Goal: Task Accomplishment & Management: Use online tool/utility

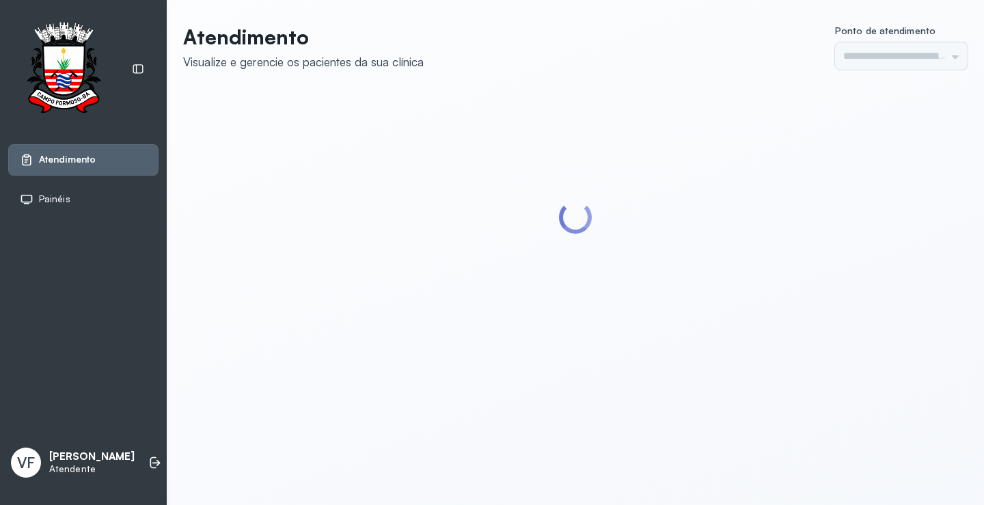
type input "*********"
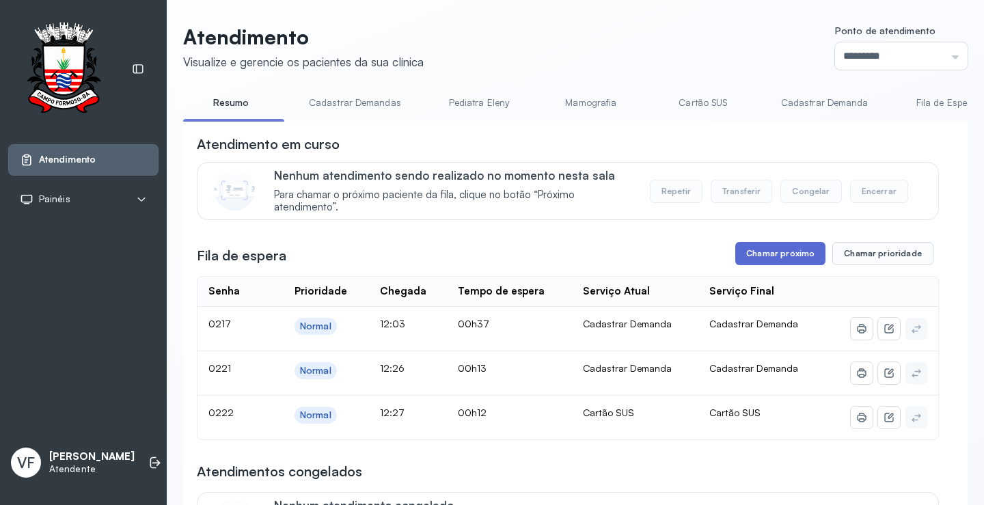
click at [781, 257] on button "Chamar próximo" at bounding box center [780, 253] width 90 height 23
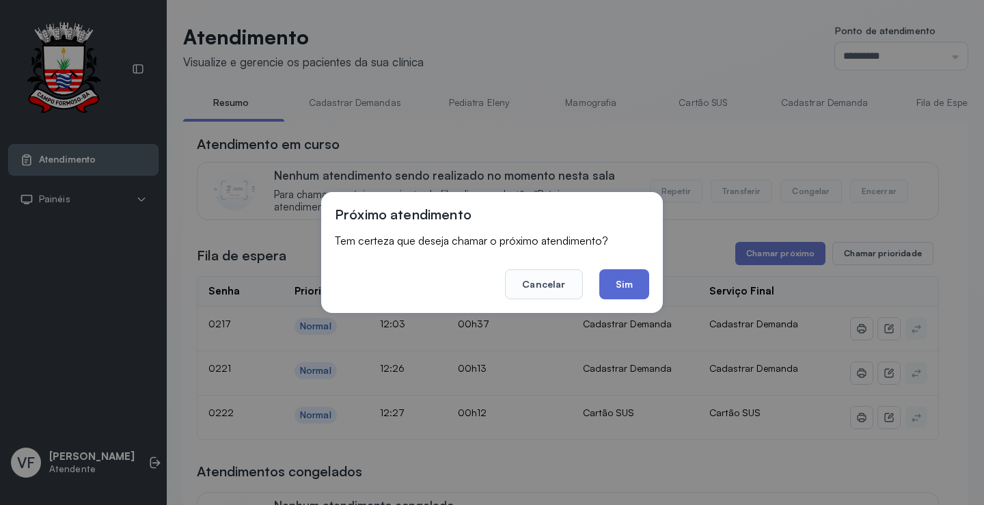
click at [620, 285] on button "Sim" at bounding box center [624, 284] width 50 height 30
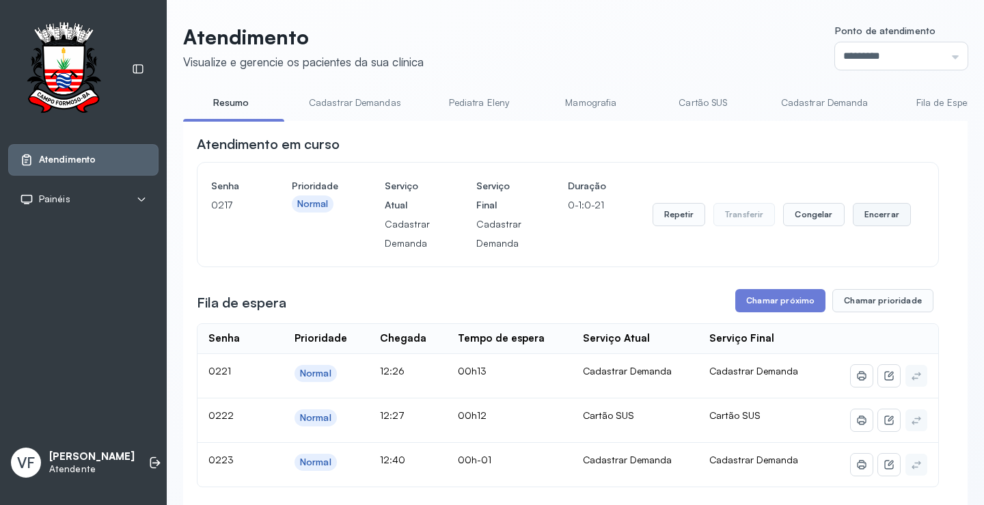
click at [878, 215] on button "Encerrar" at bounding box center [881, 214] width 58 height 23
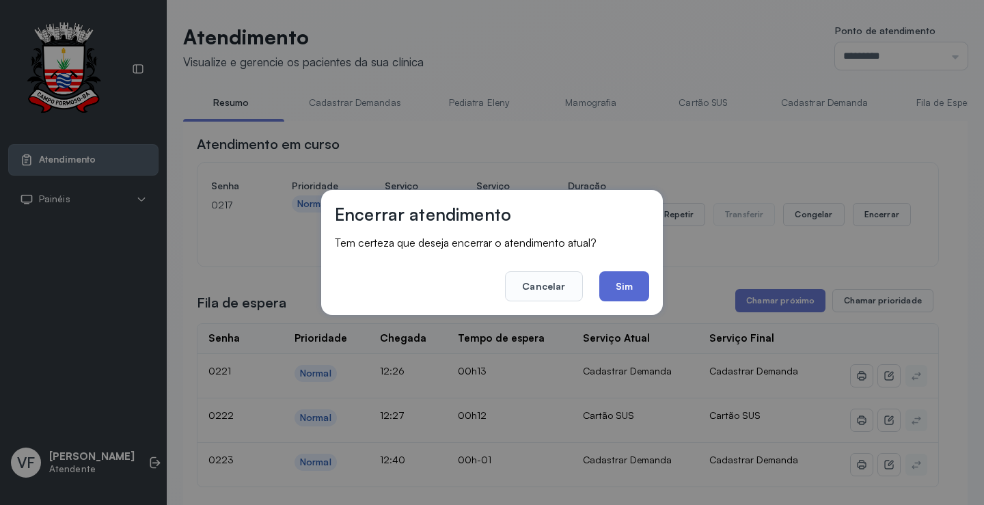
click at [620, 283] on button "Sim" at bounding box center [624, 286] width 50 height 30
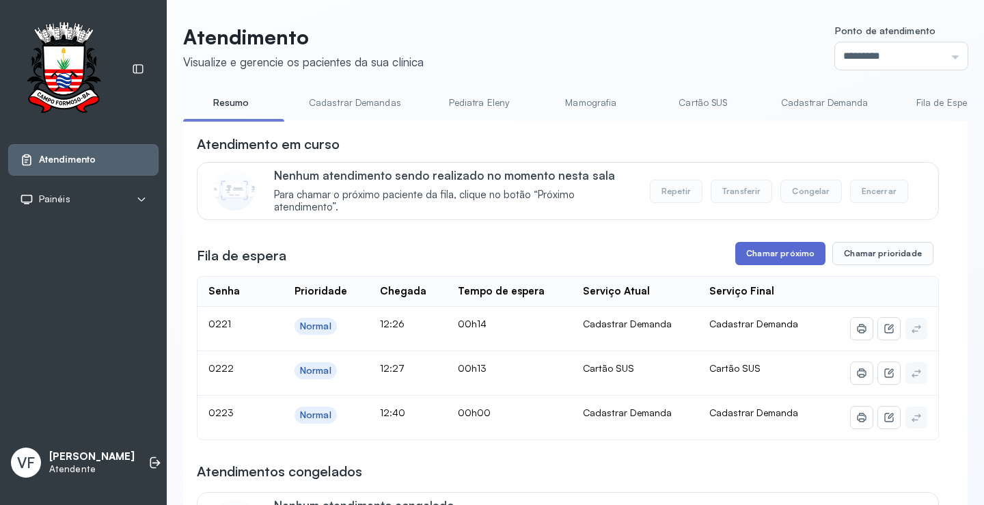
click at [770, 256] on button "Chamar próximo" at bounding box center [780, 253] width 90 height 23
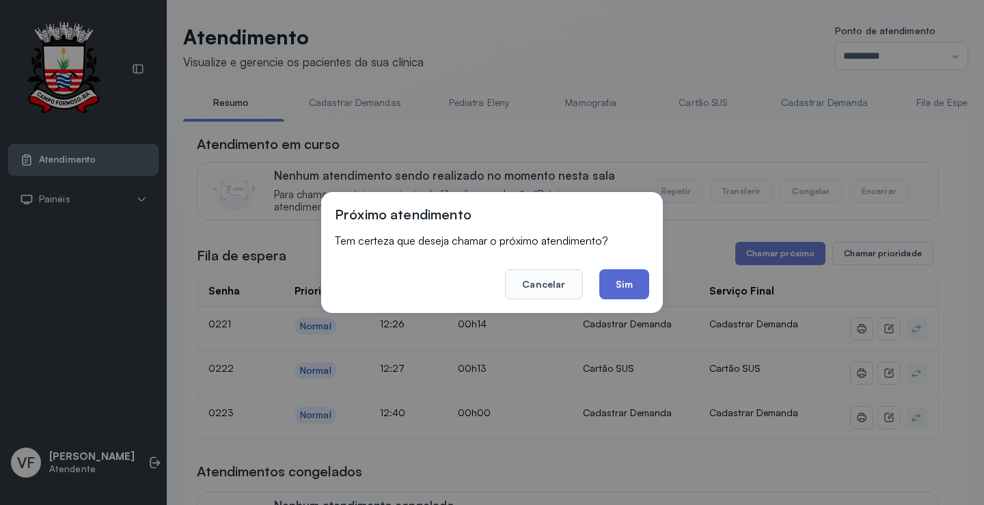
click at [624, 282] on button "Sim" at bounding box center [624, 284] width 50 height 30
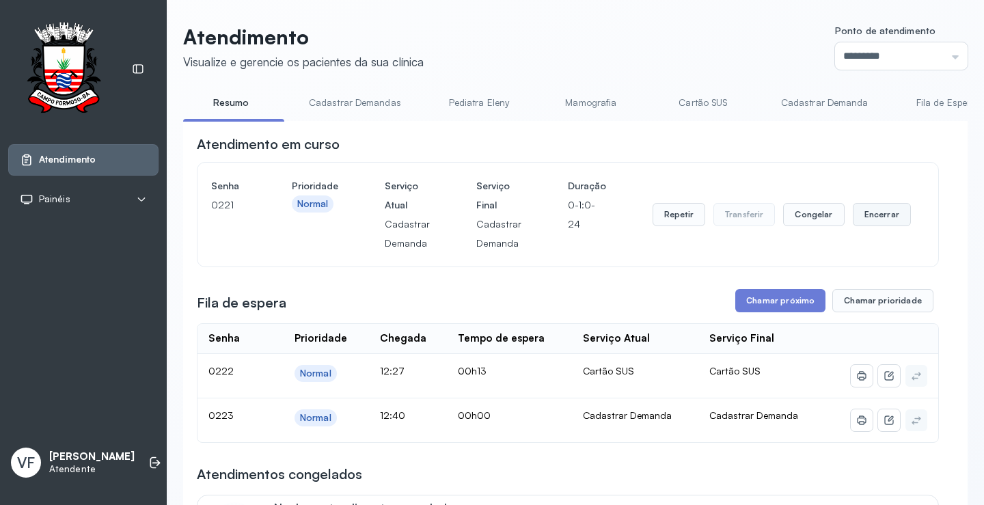
click at [866, 214] on button "Encerrar" at bounding box center [881, 214] width 58 height 23
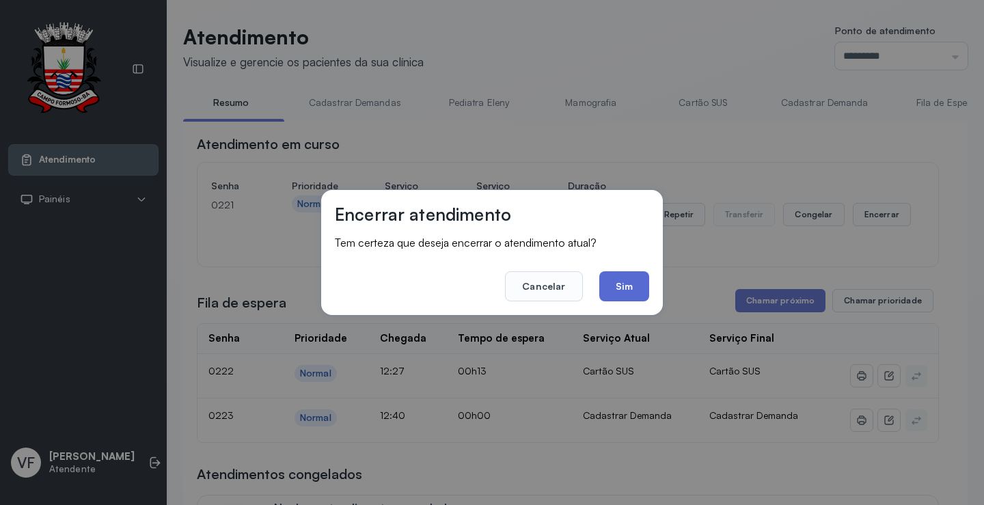
click at [606, 283] on button "Sim" at bounding box center [624, 286] width 50 height 30
click at [606, 283] on div "**********" at bounding box center [568, 428] width 742 height 586
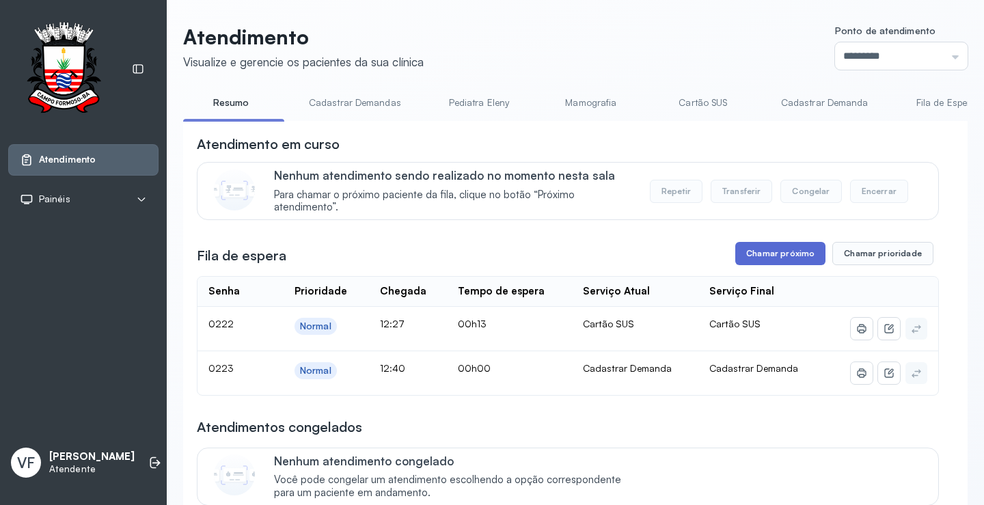
click at [764, 256] on button "Chamar próximo" at bounding box center [780, 253] width 90 height 23
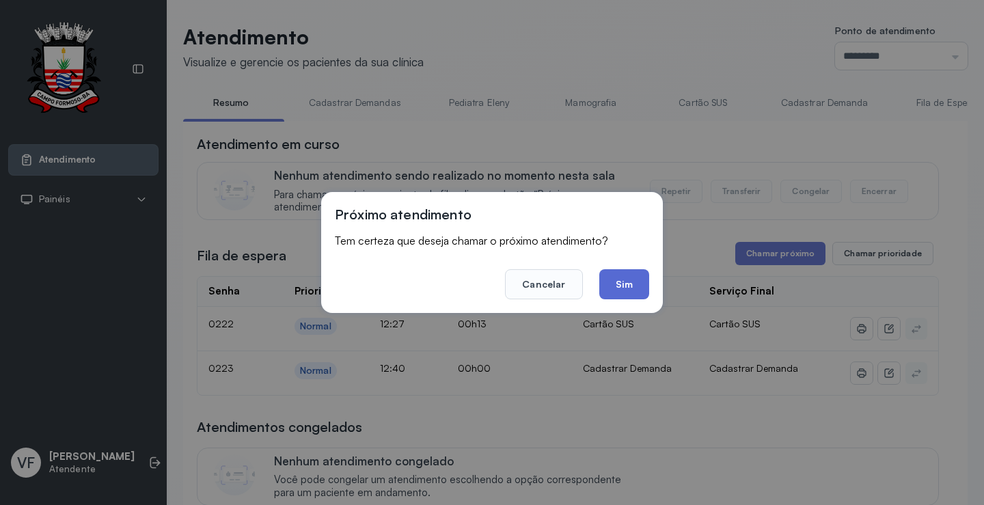
click at [615, 280] on button "Sim" at bounding box center [624, 284] width 50 height 30
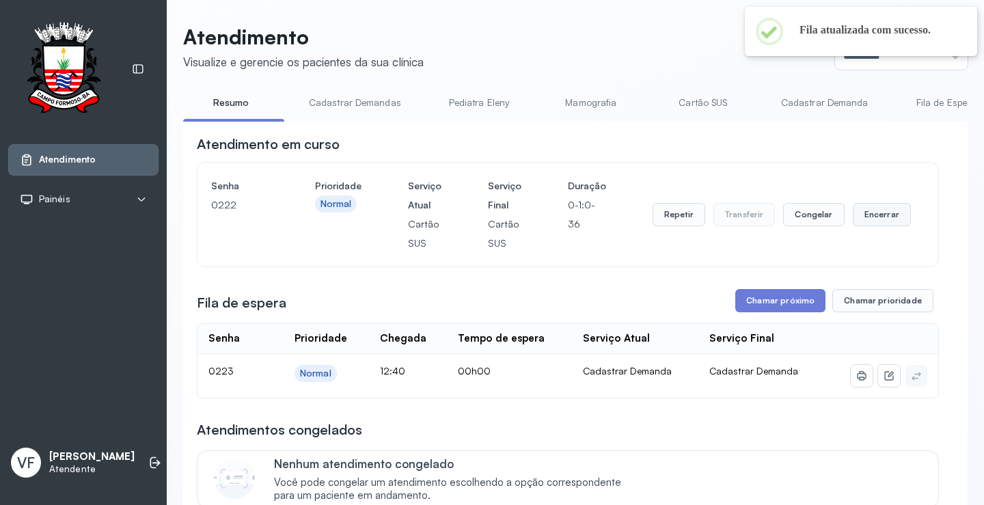
click at [870, 217] on button "Encerrar" at bounding box center [881, 214] width 58 height 23
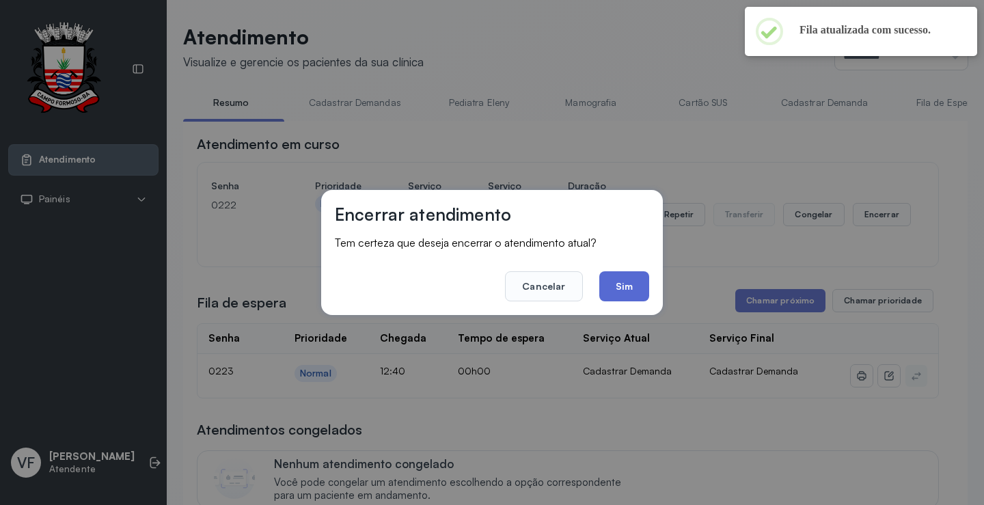
click at [626, 282] on button "Sim" at bounding box center [624, 286] width 50 height 30
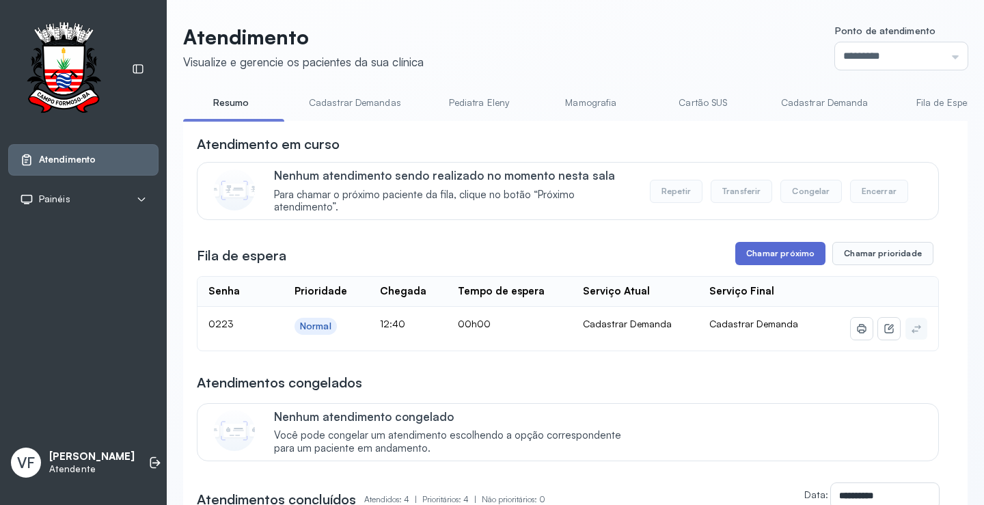
click at [781, 255] on button "Chamar próximo" at bounding box center [780, 253] width 90 height 23
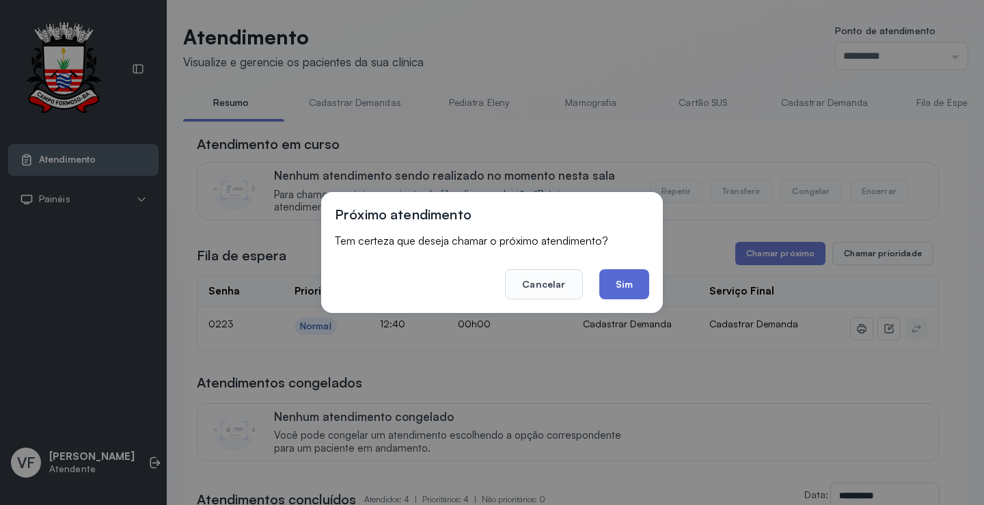
click at [626, 288] on button "Sim" at bounding box center [624, 284] width 50 height 30
click at [626, 288] on div "**********" at bounding box center [568, 442] width 742 height 615
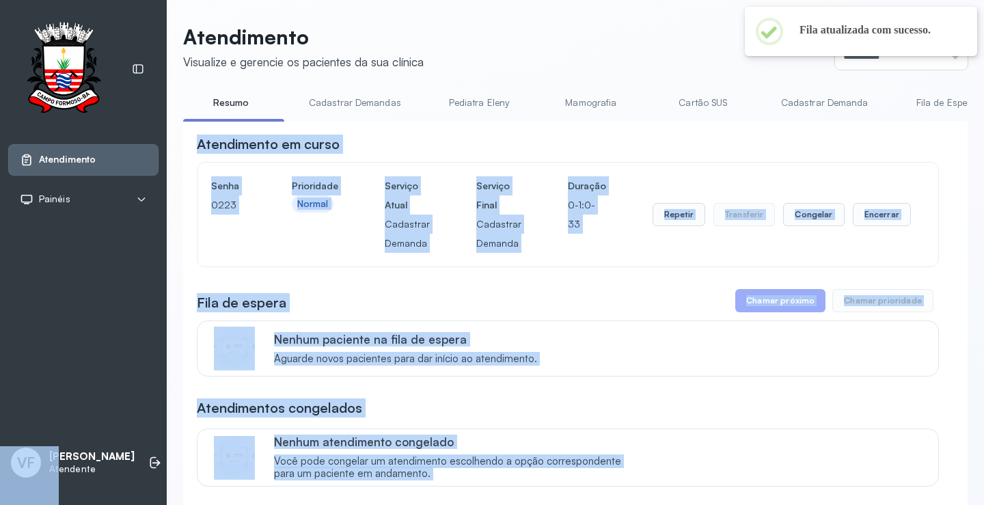
click at [973, 406] on div "Atendimento Visualize e gerencie os pacientes da sua clínica Ponto de atendimen…" at bounding box center [575, 429] width 817 height 859
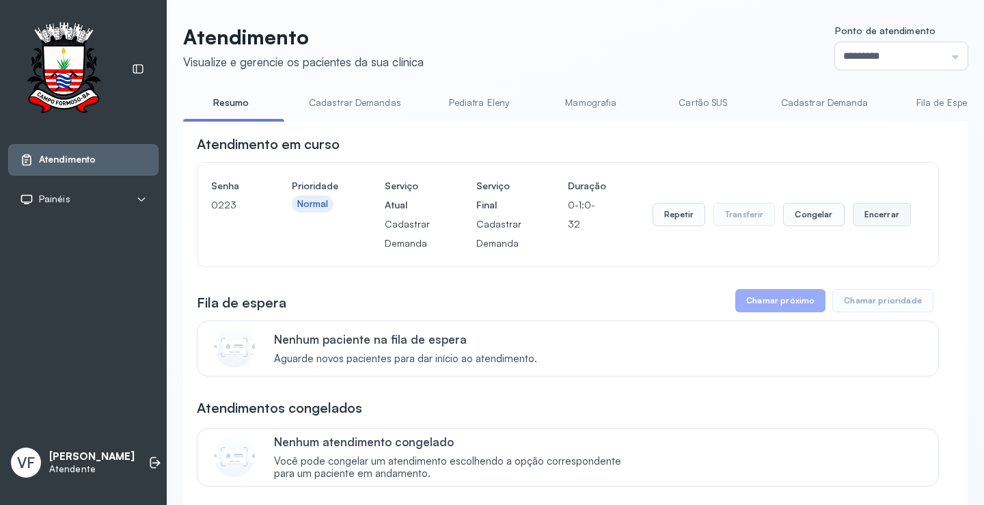
click at [867, 216] on button "Encerrar" at bounding box center [881, 214] width 58 height 23
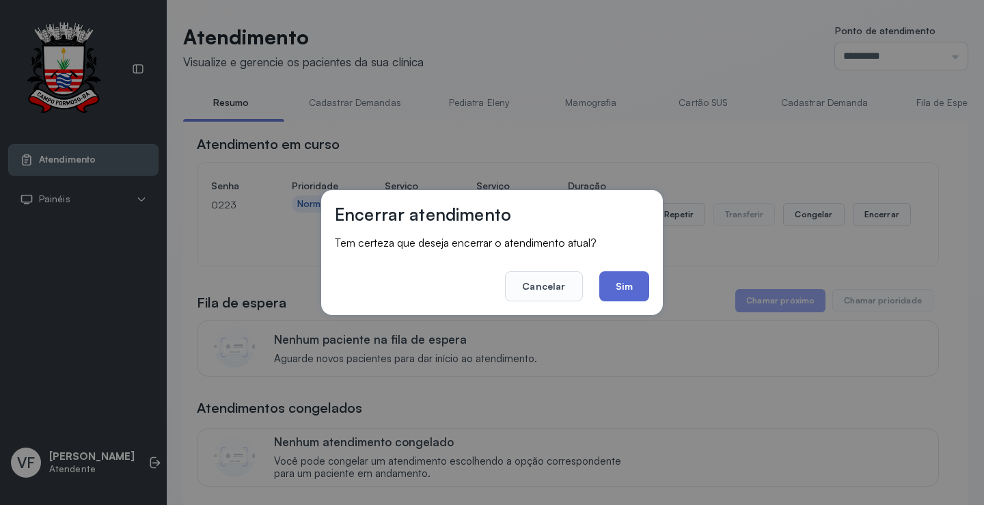
click at [625, 283] on button "Sim" at bounding box center [624, 286] width 50 height 30
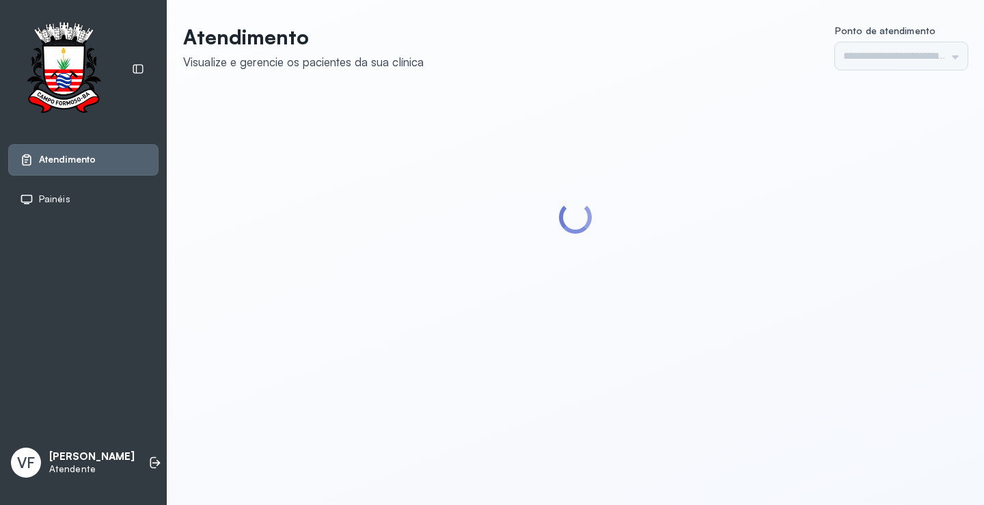
type input "*********"
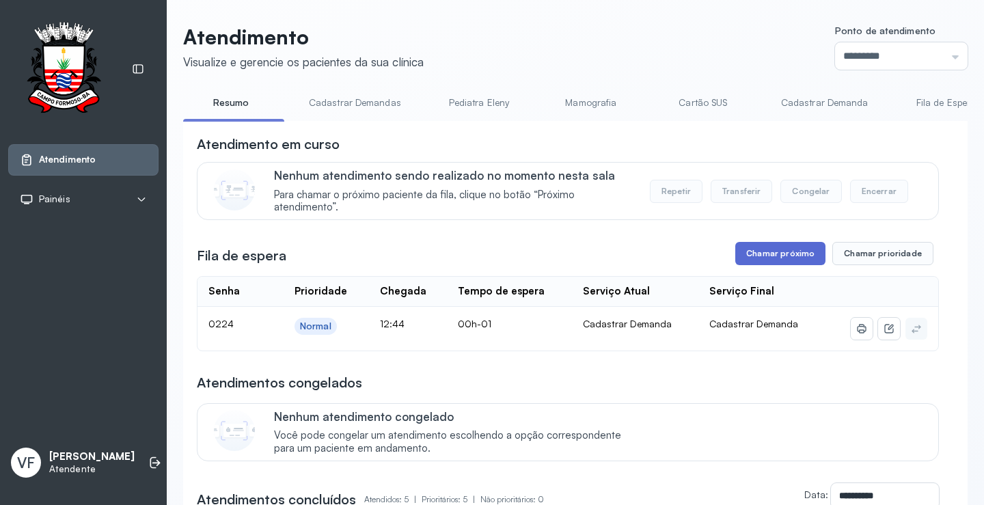
click at [778, 253] on button "Chamar próximo" at bounding box center [780, 253] width 90 height 23
click at [769, 253] on button "Chamar próximo" at bounding box center [780, 253] width 90 height 23
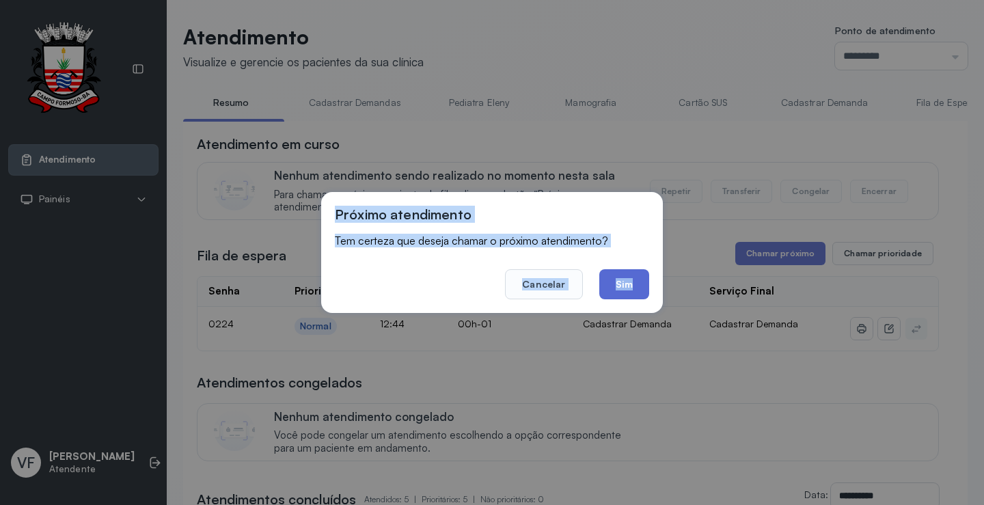
click at [623, 277] on button "Sim" at bounding box center [624, 284] width 50 height 30
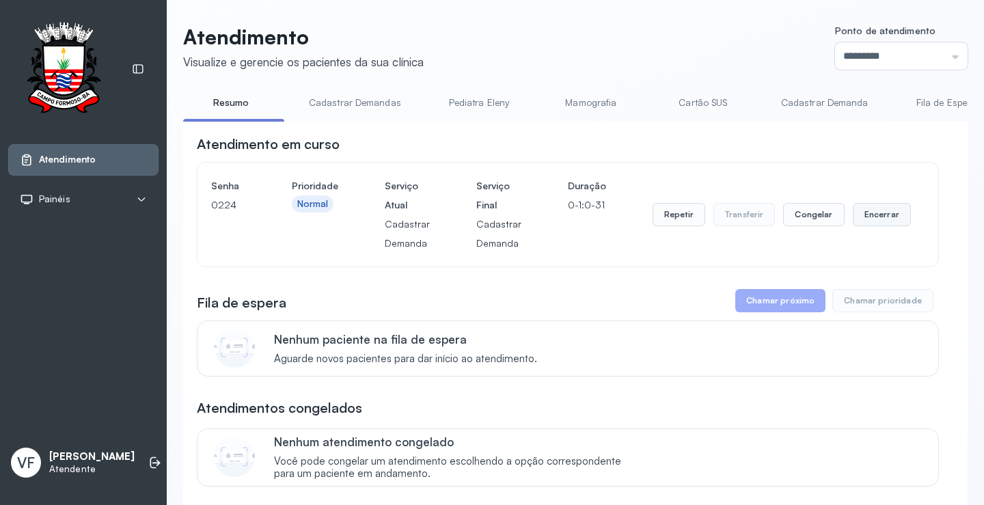
click at [875, 210] on button "Encerrar" at bounding box center [881, 214] width 58 height 23
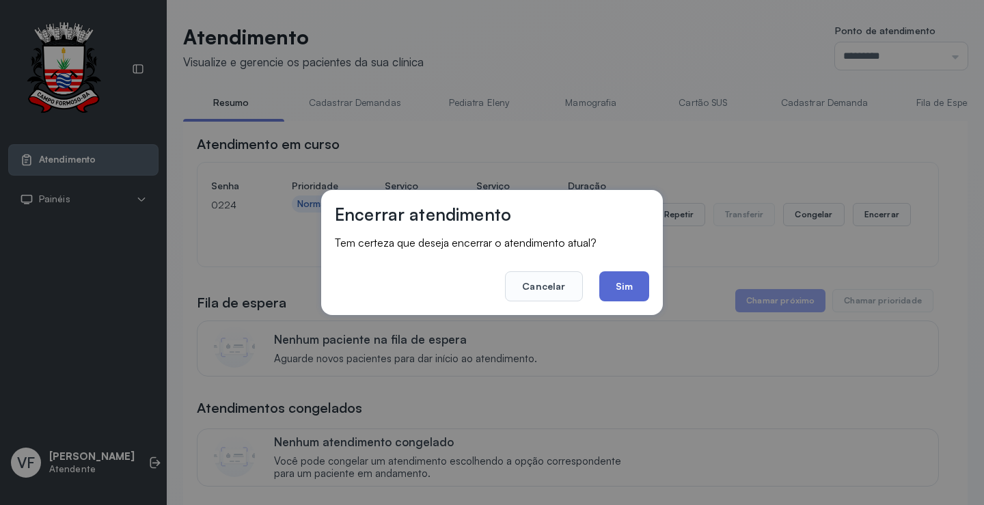
click at [618, 282] on button "Sim" at bounding box center [624, 286] width 50 height 30
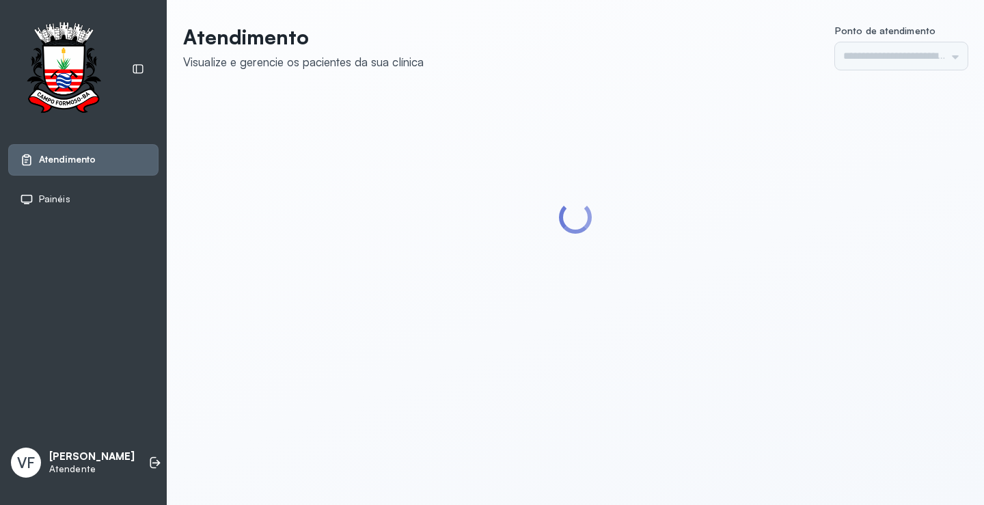
type input "*********"
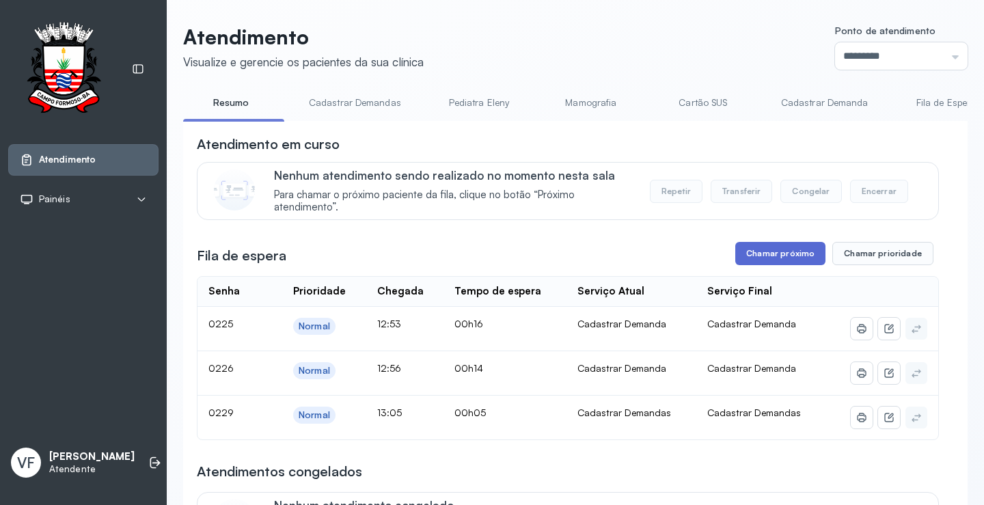
click at [769, 253] on button "Chamar próximo" at bounding box center [780, 253] width 90 height 23
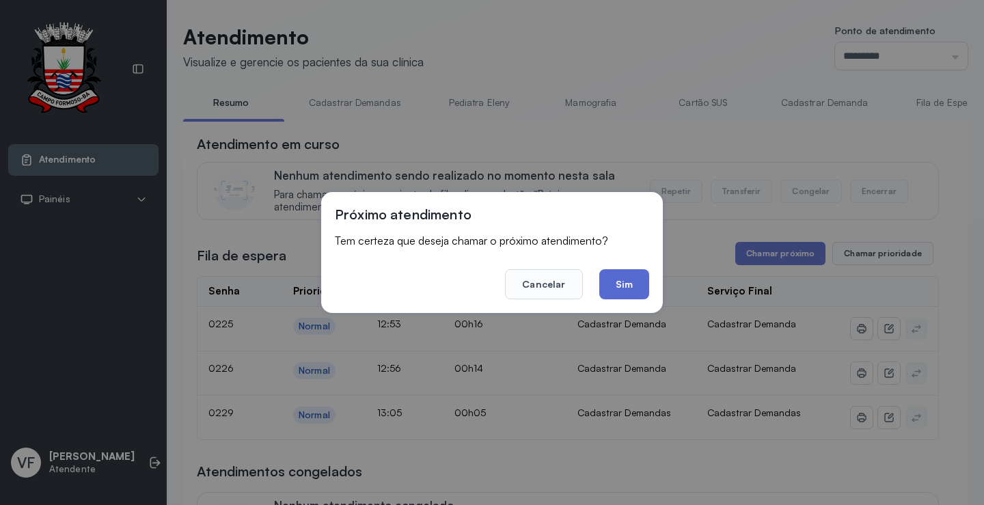
click at [620, 283] on button "Sim" at bounding box center [624, 284] width 50 height 30
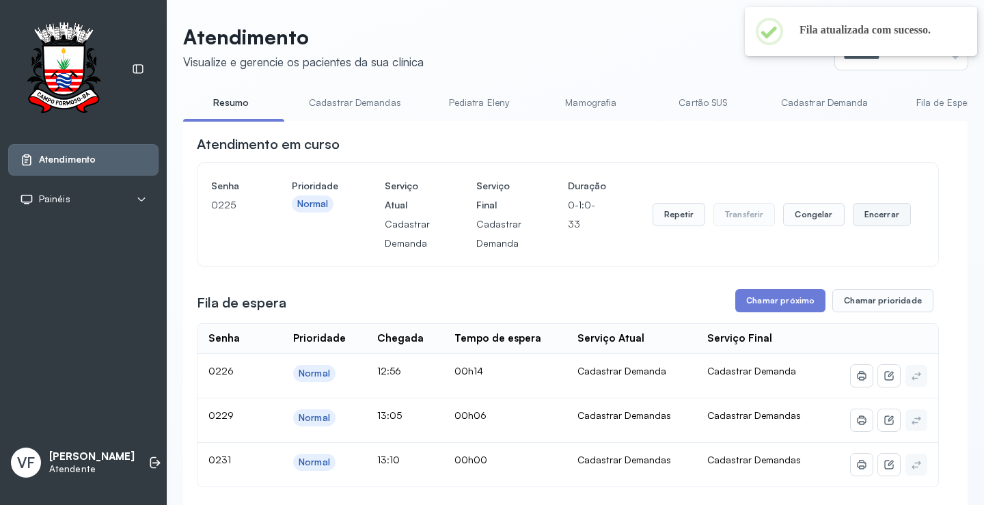
click at [865, 213] on button "Encerrar" at bounding box center [881, 214] width 58 height 23
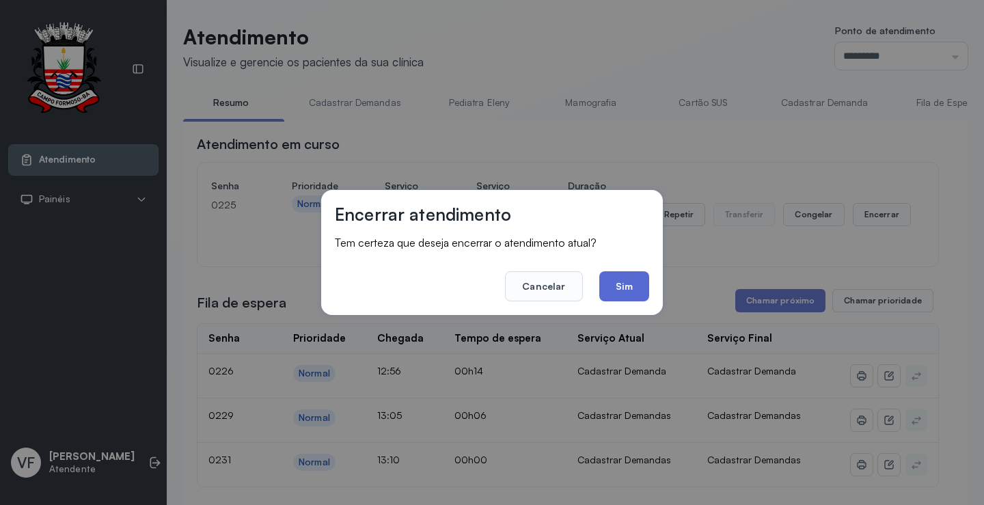
click at [622, 285] on button "Sim" at bounding box center [624, 286] width 50 height 30
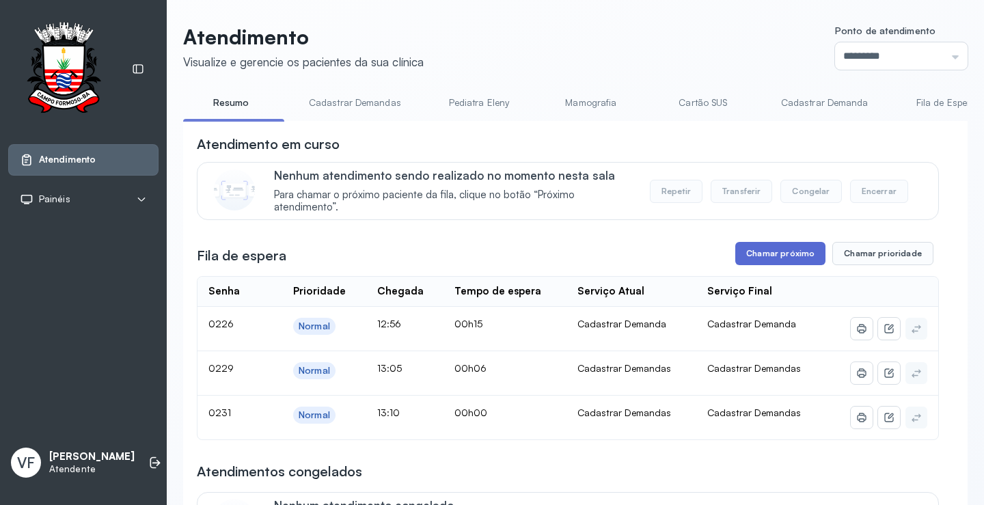
click at [777, 258] on button "Chamar próximo" at bounding box center [780, 253] width 90 height 23
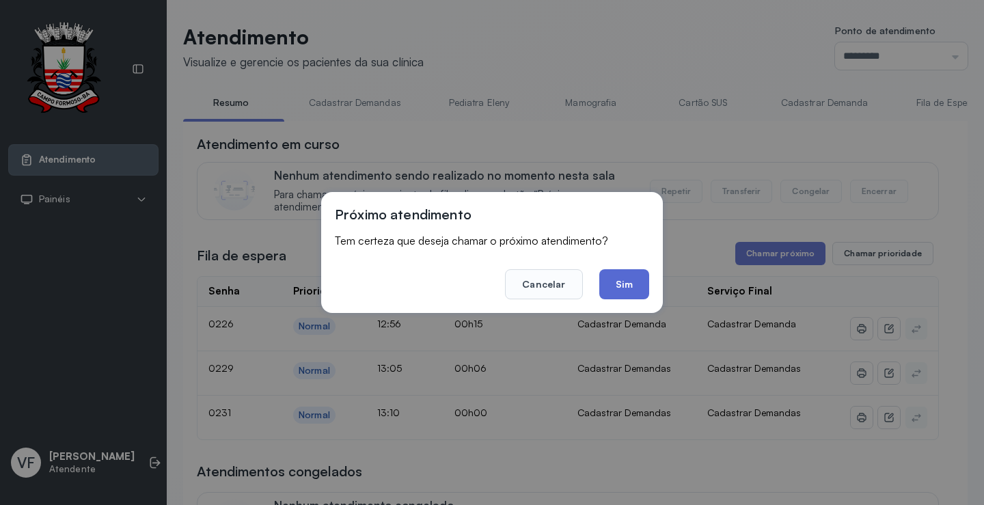
click at [627, 276] on button "Sim" at bounding box center [624, 284] width 50 height 30
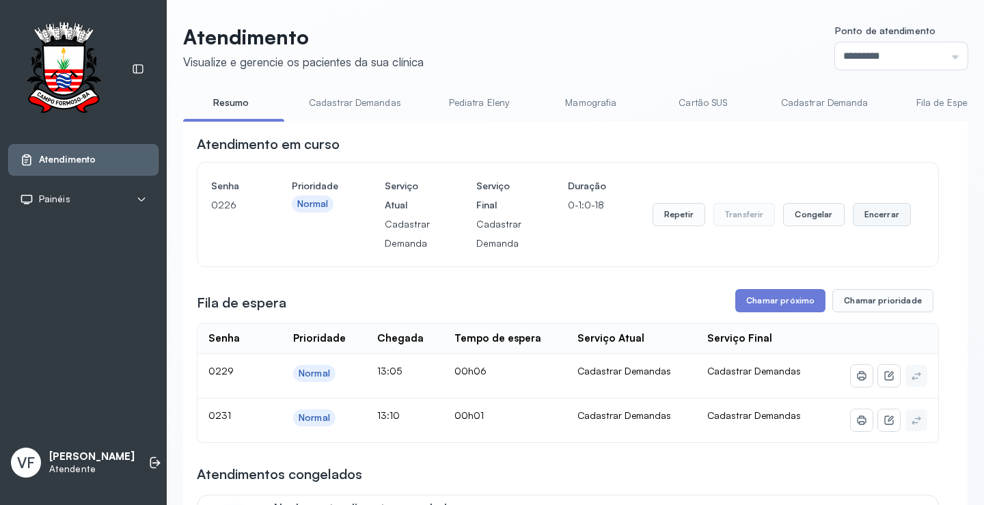
click at [874, 211] on button "Encerrar" at bounding box center [881, 214] width 58 height 23
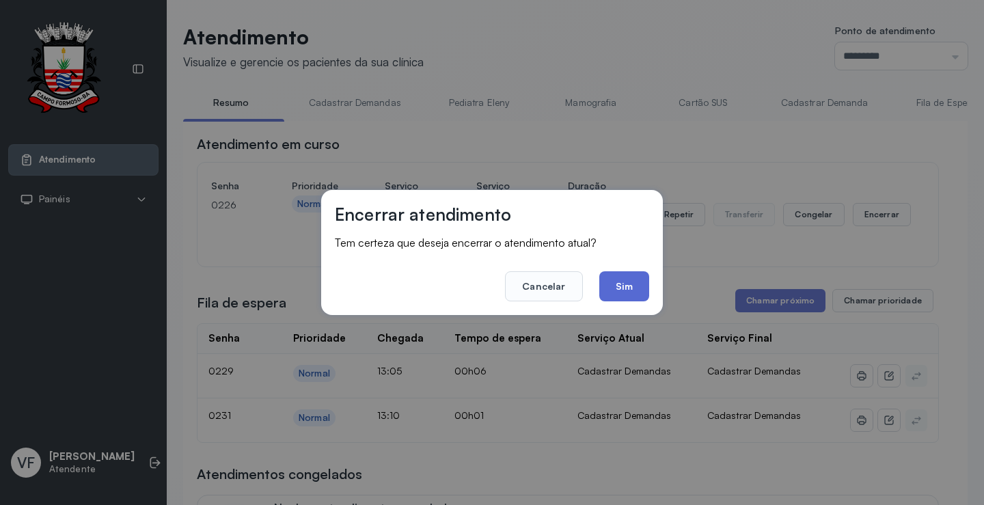
click at [614, 280] on button "Sim" at bounding box center [624, 286] width 50 height 30
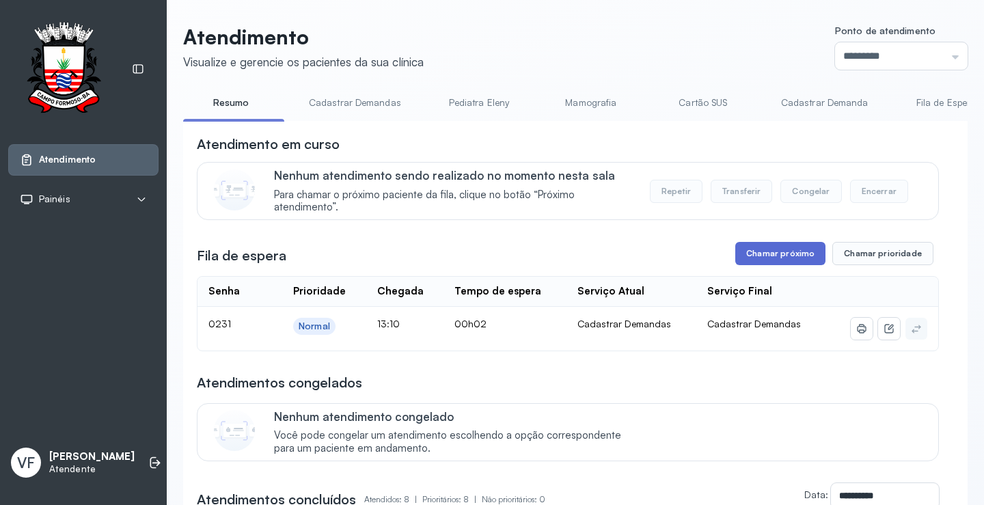
click at [778, 254] on button "Chamar próximo" at bounding box center [780, 253] width 90 height 23
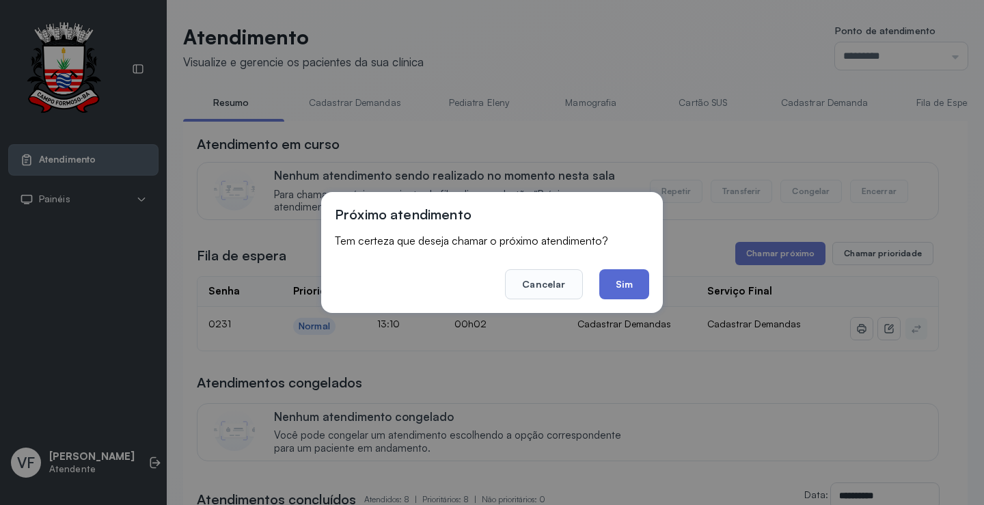
click at [627, 277] on button "Sim" at bounding box center [624, 284] width 50 height 30
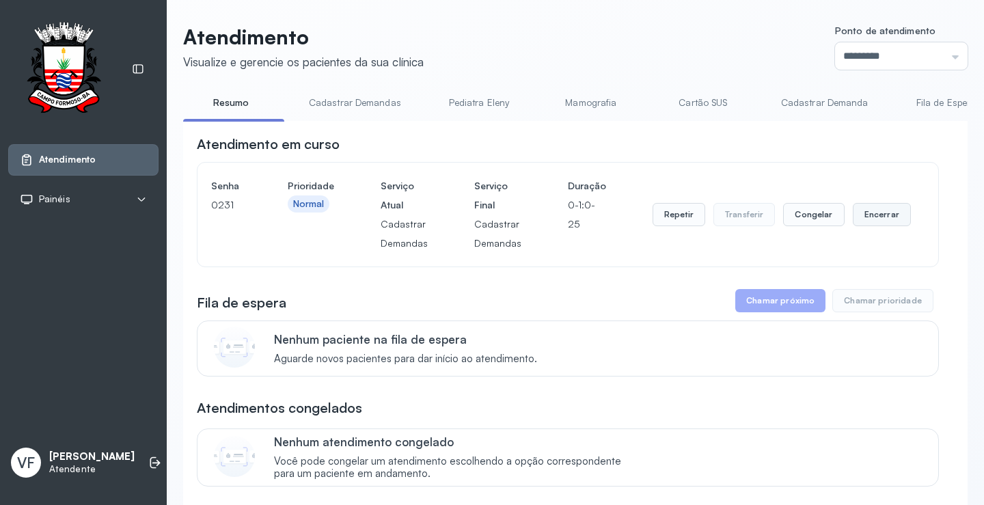
click at [866, 212] on button "Encerrar" at bounding box center [881, 214] width 58 height 23
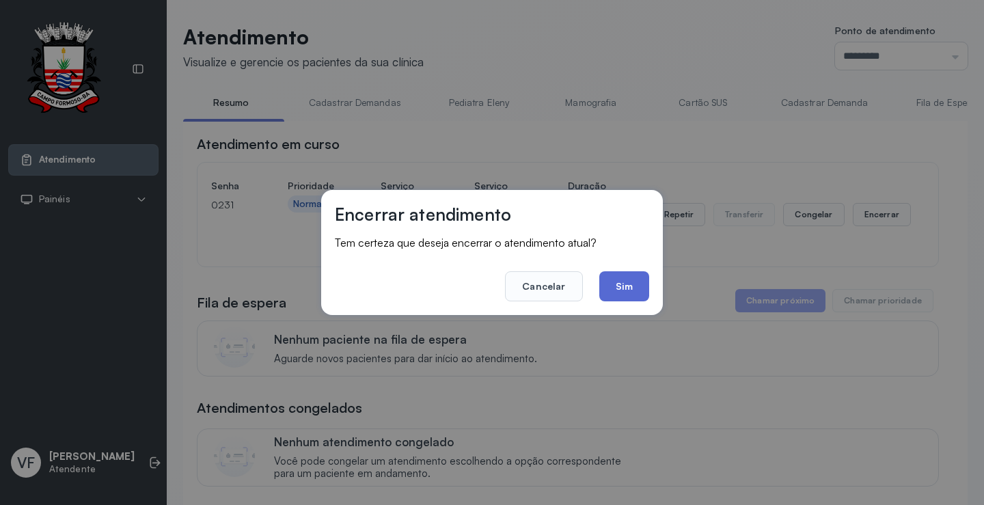
click at [632, 283] on button "Sim" at bounding box center [624, 286] width 50 height 30
